Goal: Task Accomplishment & Management: Use online tool/utility

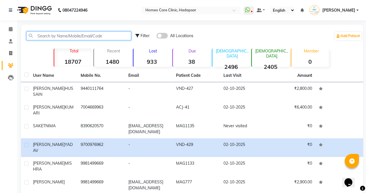
click at [66, 38] on input "text" at bounding box center [78, 36] width 105 height 9
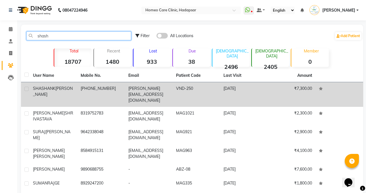
type input "shash"
click at [51, 86] on div "[PERSON_NAME]" at bounding box center [53, 92] width 41 height 12
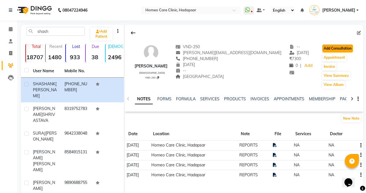
click at [343, 47] on button "Add Consultation" at bounding box center [337, 49] width 31 height 8
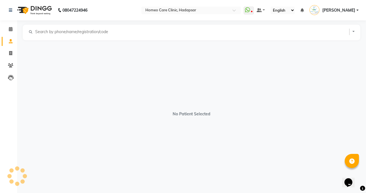
select select "[DEMOGRAPHIC_DATA]"
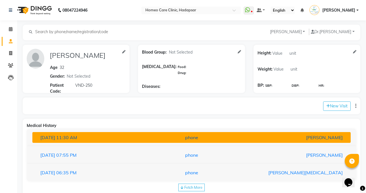
click at [284, 133] on button "[DATE] 11:30 AM phone [PERSON_NAME]" at bounding box center [191, 137] width 318 height 11
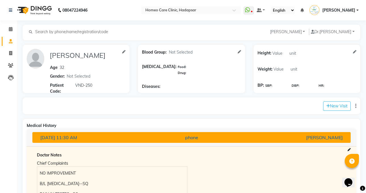
scroll to position [85, 0]
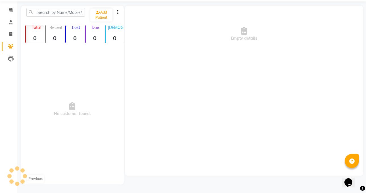
scroll to position [0, 0]
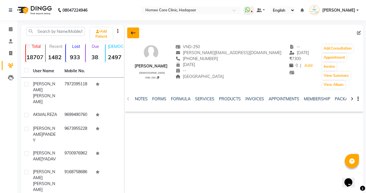
click at [132, 32] on icon at bounding box center [133, 33] width 5 height 5
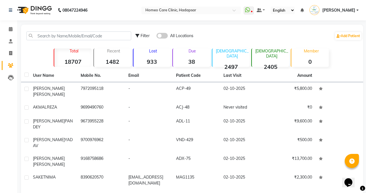
click at [15, 98] on div "Calendar Consultation Invoice Patients Leads Completed InProgress Upcoming Drop…" at bounding box center [38, 146] width 77 height 260
